Goal: Transaction & Acquisition: Purchase product/service

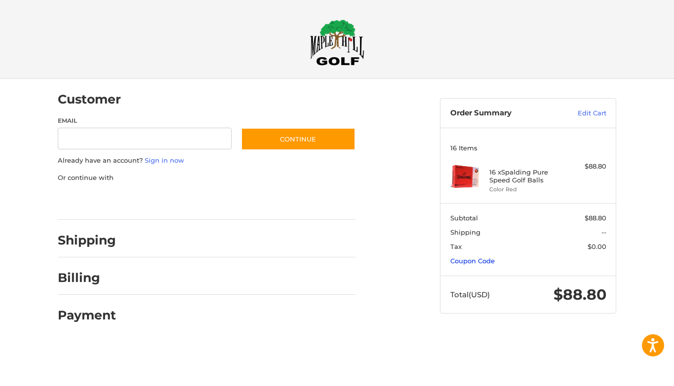
click at [484, 262] on link "Coupon Code" at bounding box center [472, 261] width 44 height 8
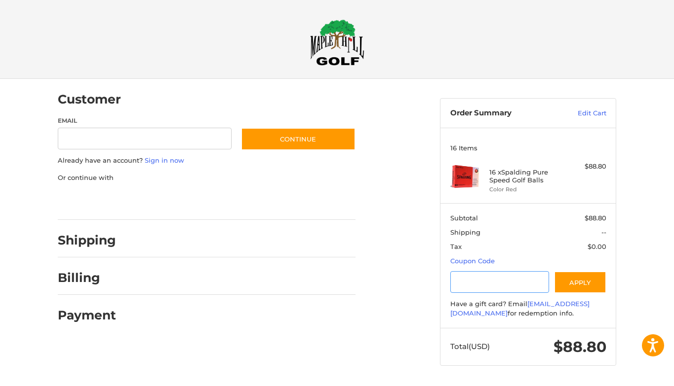
click at [478, 280] on input "Gift Certificate or Coupon Code" at bounding box center [499, 282] width 99 height 22
type input "********"
click at [565, 278] on button "Apply" at bounding box center [580, 282] width 52 height 22
